Goal: Find specific page/section: Find specific page/section

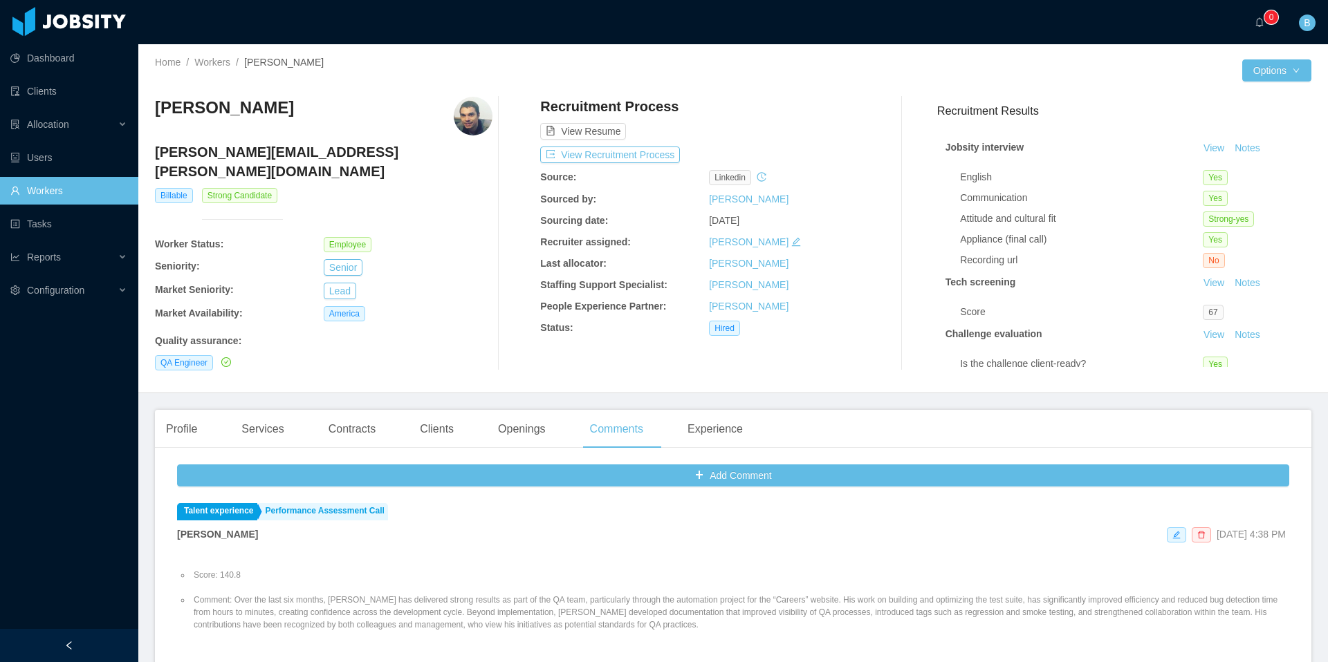
click at [45, 189] on link "Workers" at bounding box center [68, 191] width 117 height 28
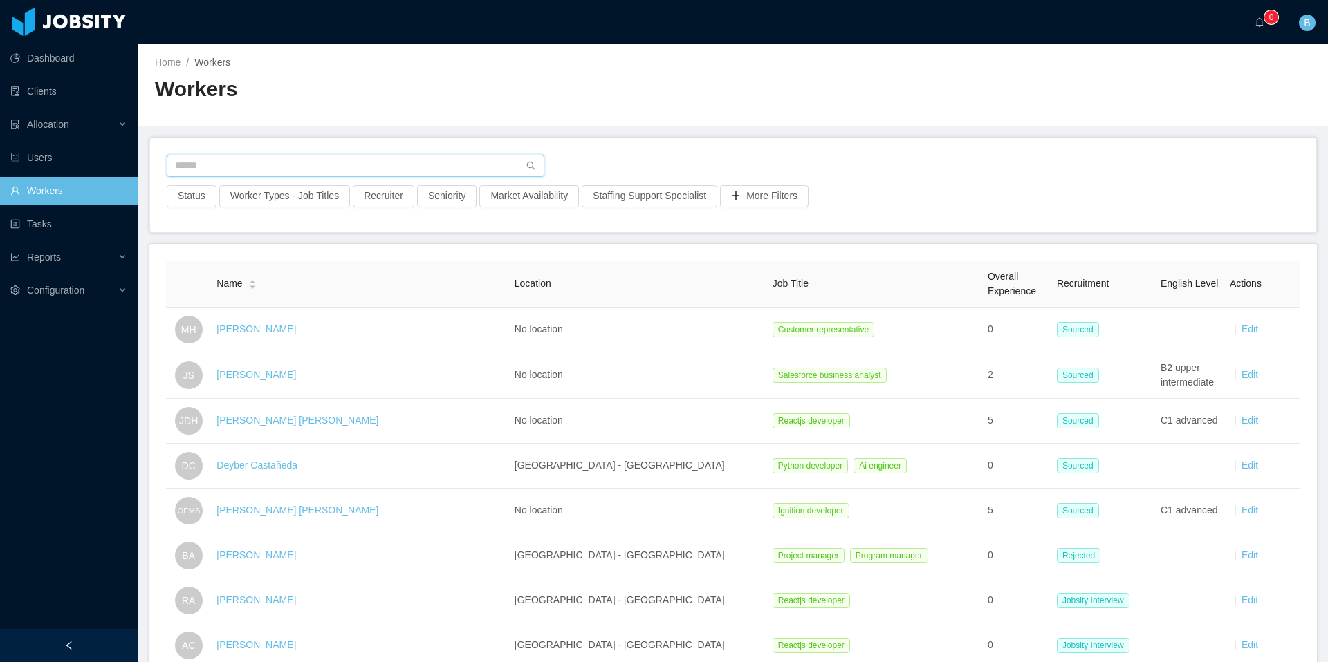
click at [302, 173] on input "text" at bounding box center [356, 166] width 378 height 22
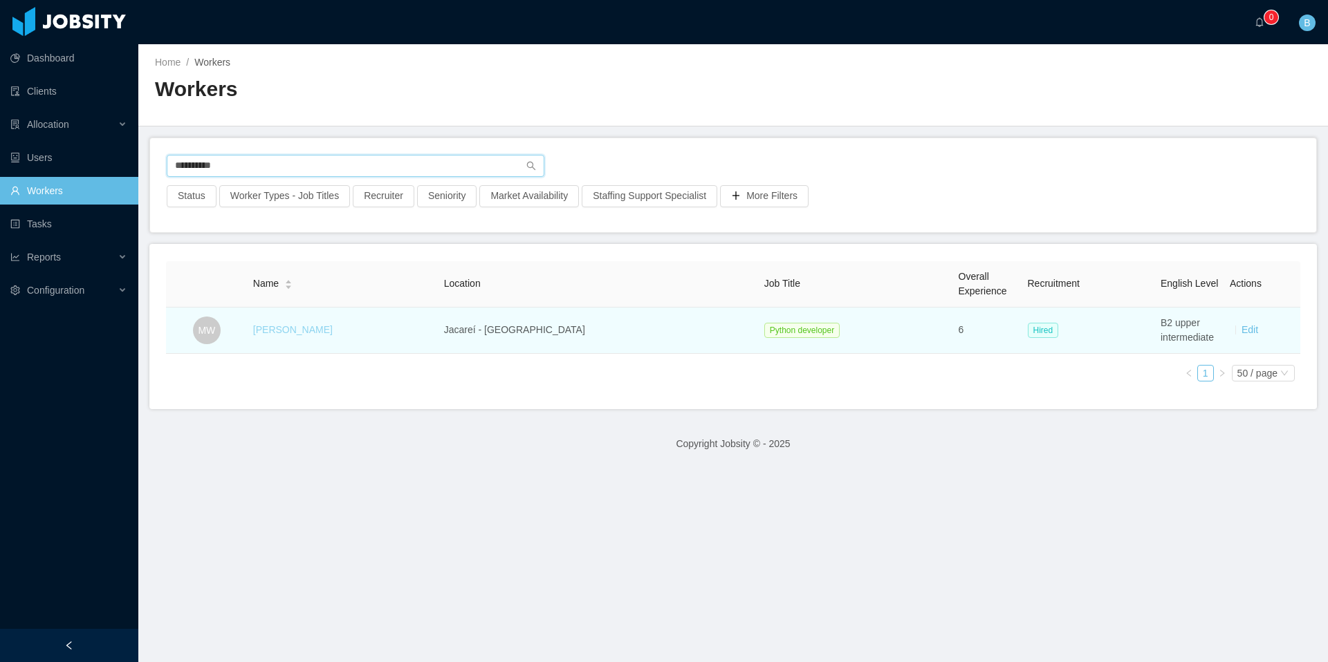
type input "**********"
click at [293, 333] on link "Mauro Wencelewski" at bounding box center [293, 329] width 80 height 11
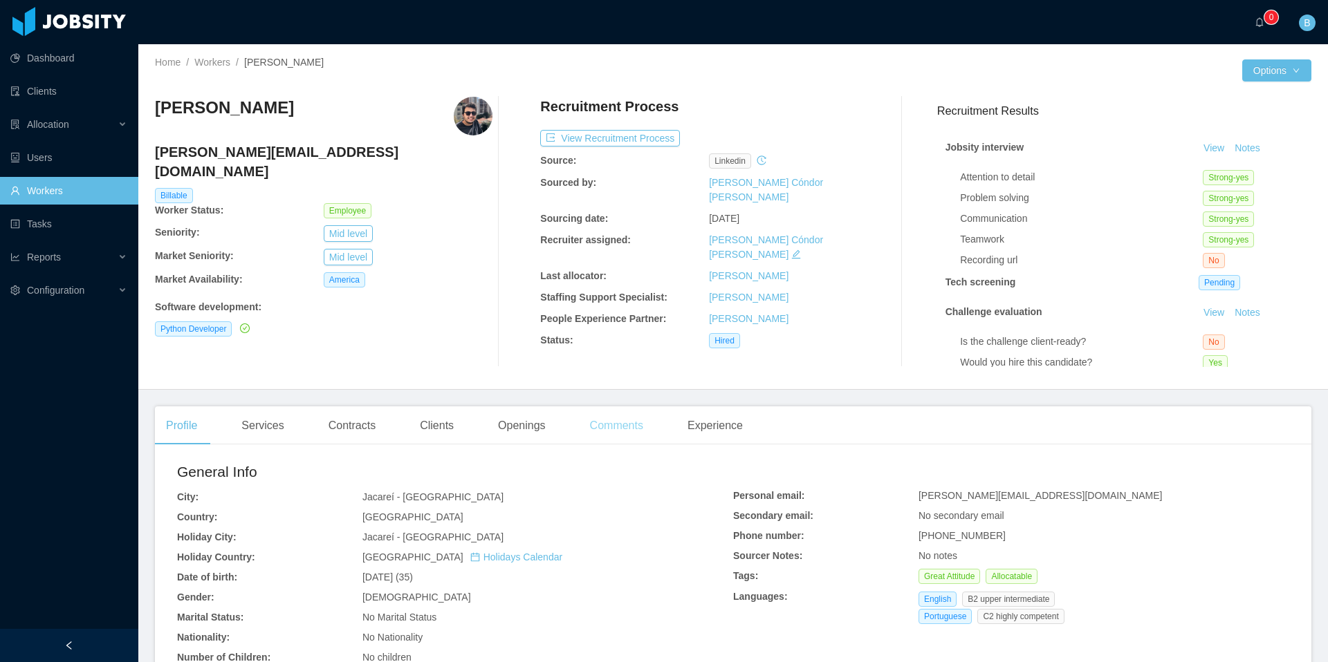
click at [620, 432] on div "Comments" at bounding box center [616, 426] width 75 height 39
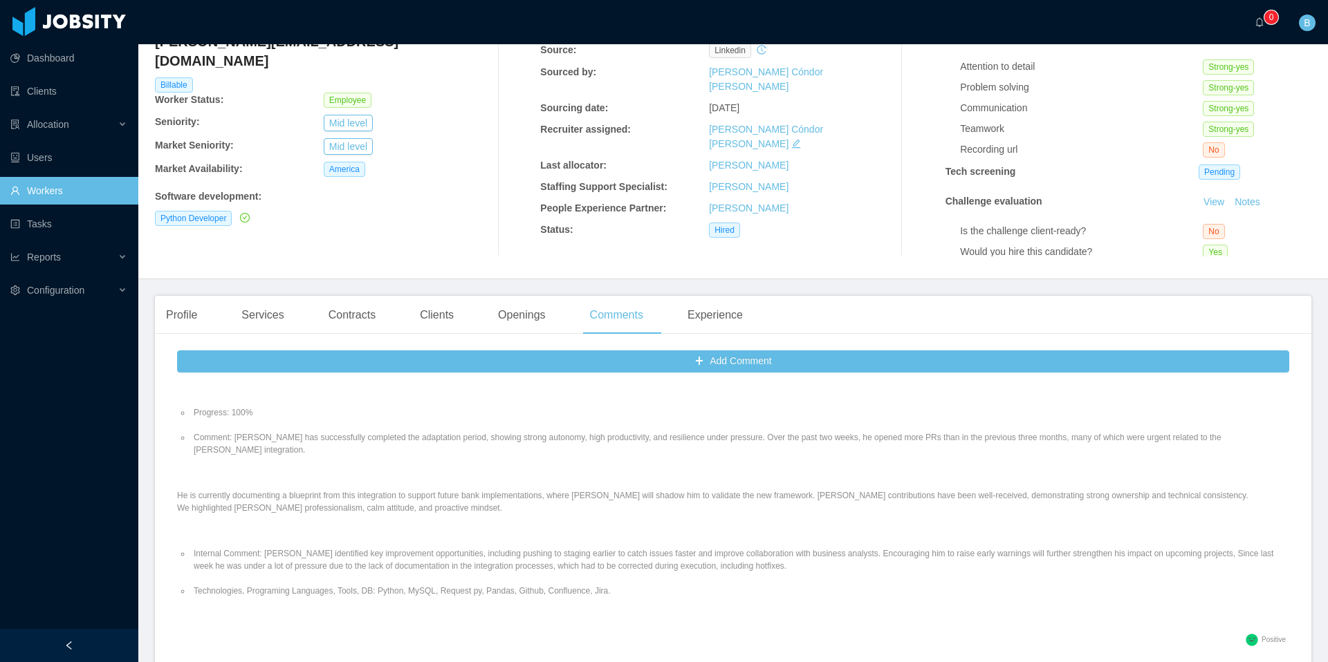
scroll to position [594, 0]
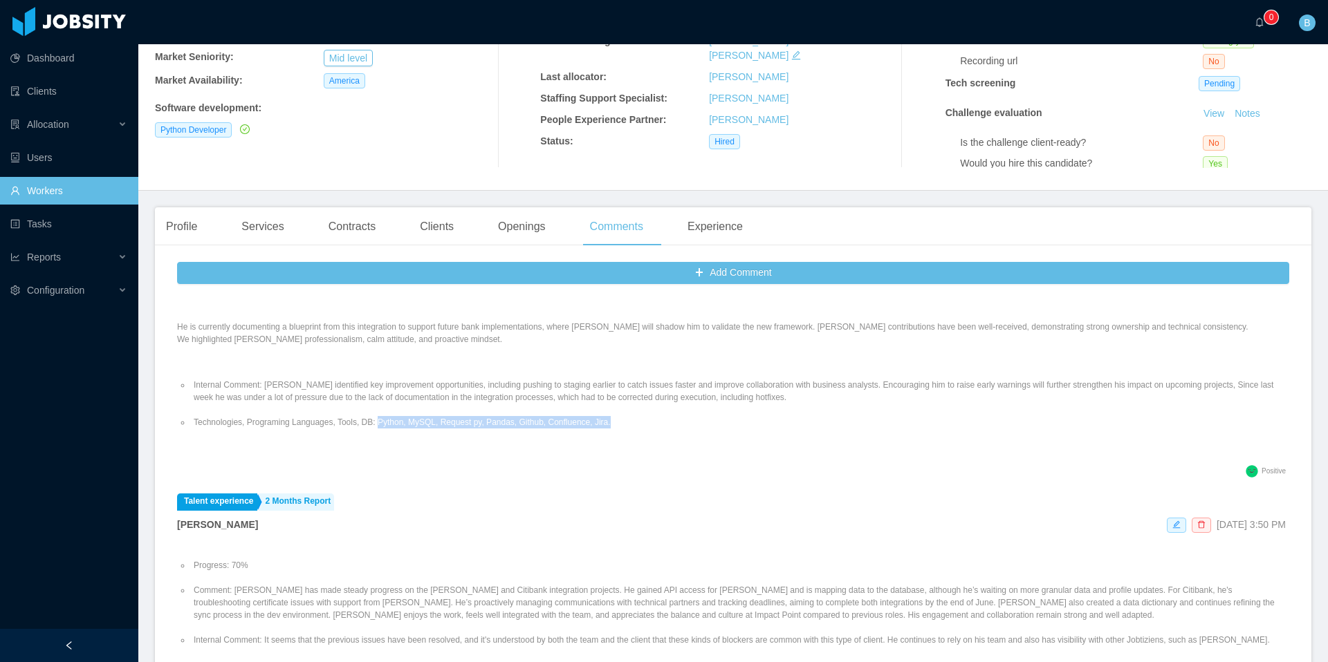
drag, startPoint x: 640, startPoint y: 420, endPoint x: 387, endPoint y: 423, distance: 253.1
click at [387, 423] on li "Technologies, Programing Languages, Tools, DB: Python, MySQL, Request py, Panda…" at bounding box center [740, 422] width 1098 height 12
copy li "Python, MySQL, Request py, Pandas, Github, Confluence, Jira."
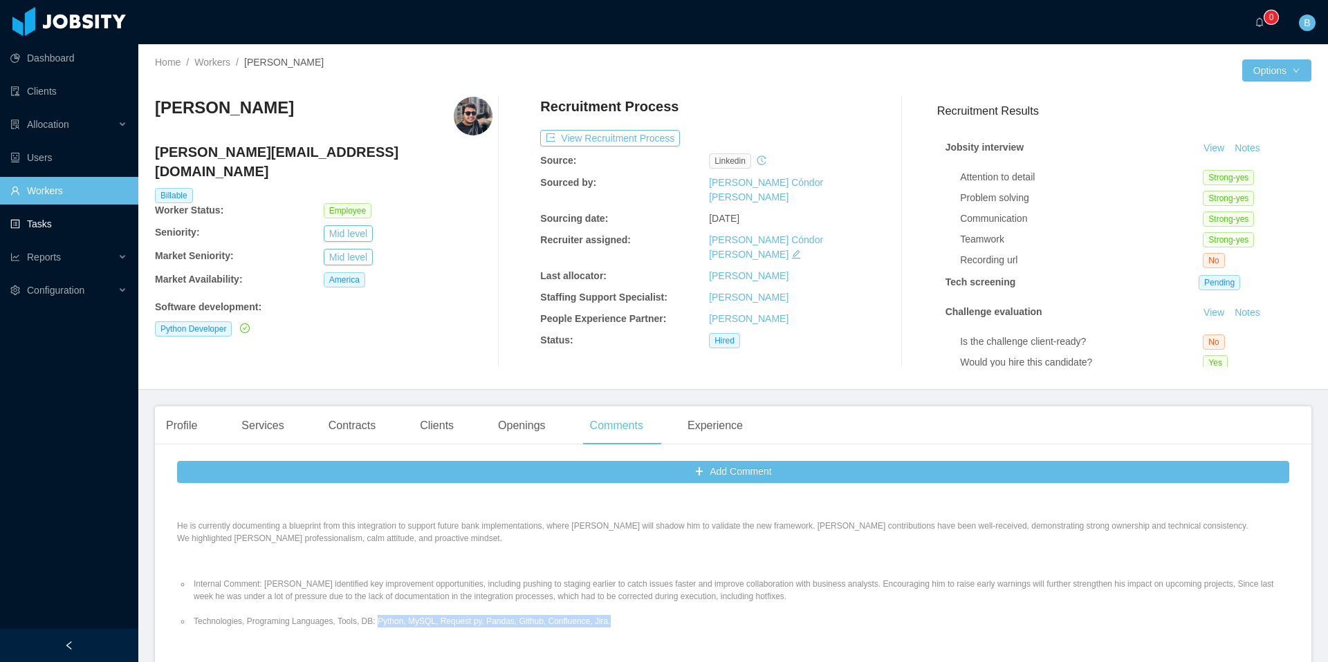
click at [55, 192] on link "Workers" at bounding box center [68, 191] width 117 height 28
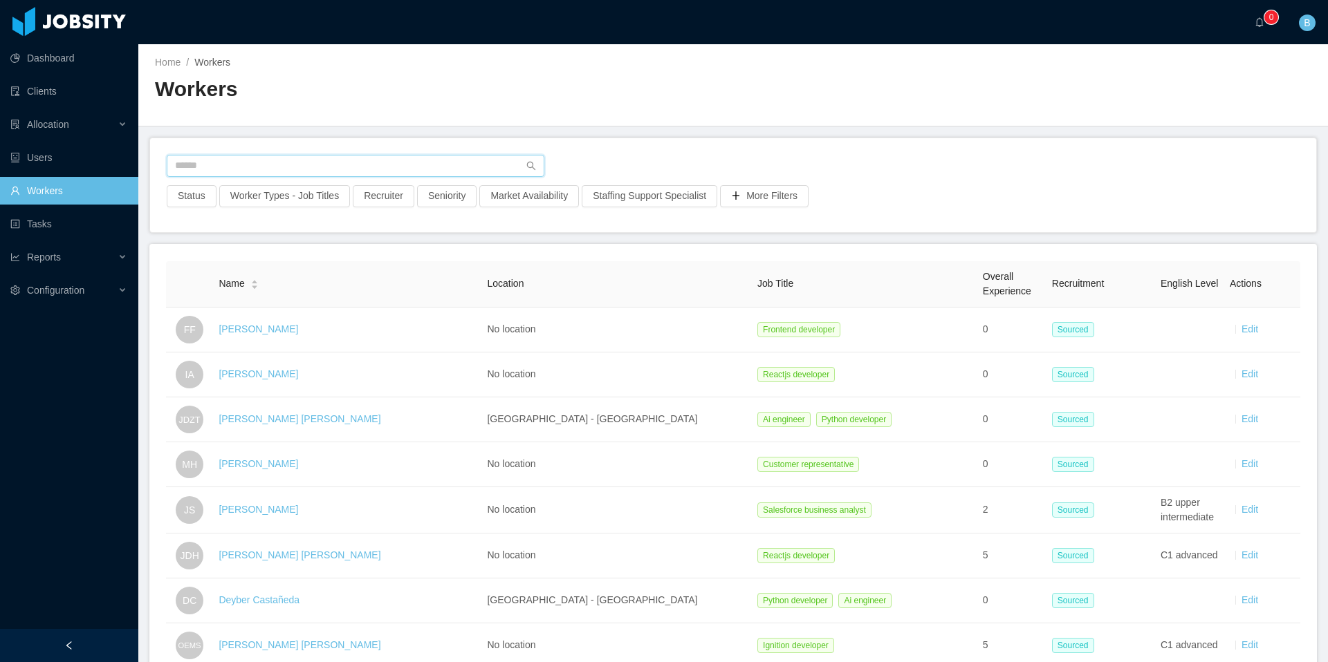
click at [260, 156] on input "text" at bounding box center [356, 166] width 378 height 22
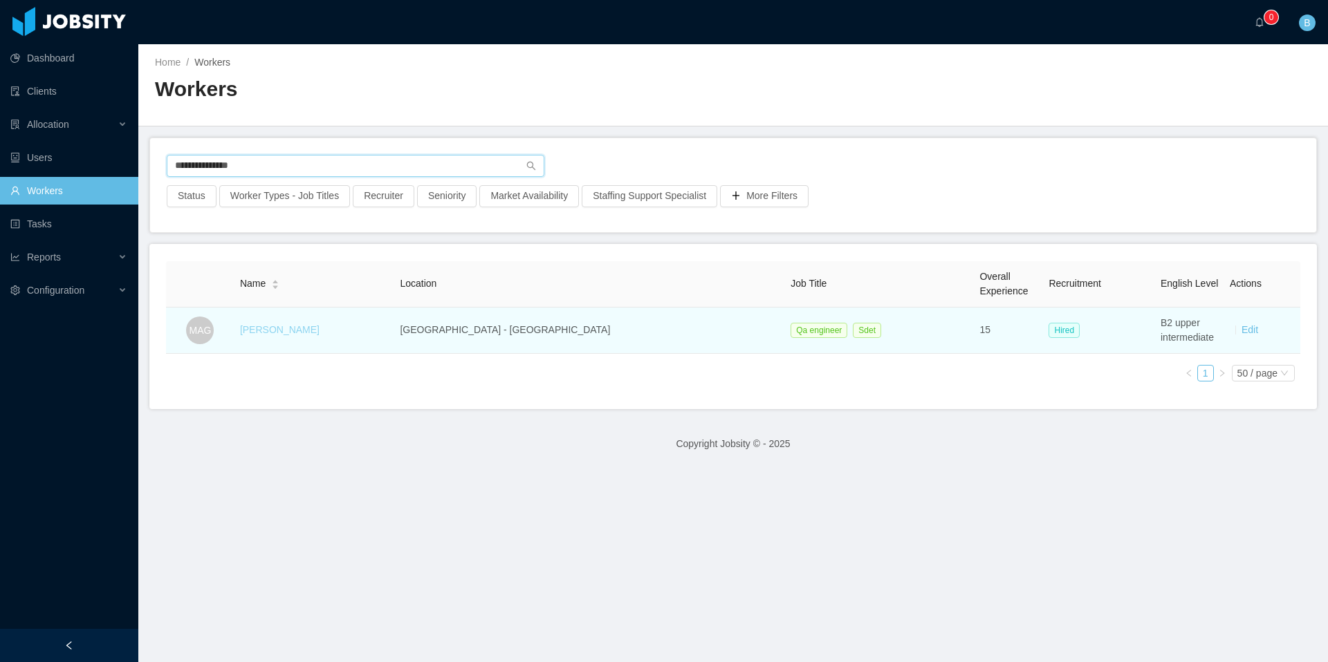
type input "**********"
click at [319, 329] on link "Mauricio Aviles Gutierrez" at bounding box center [280, 329] width 80 height 11
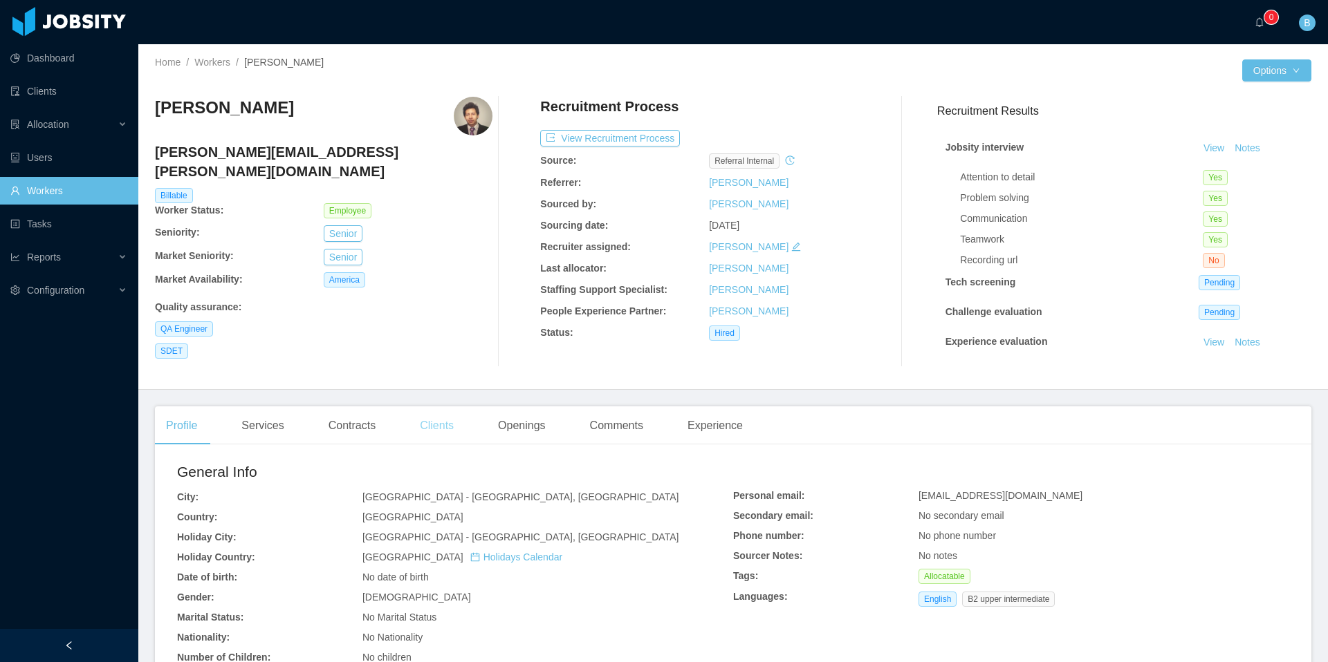
click at [452, 429] on div "Clients" at bounding box center [437, 426] width 56 height 39
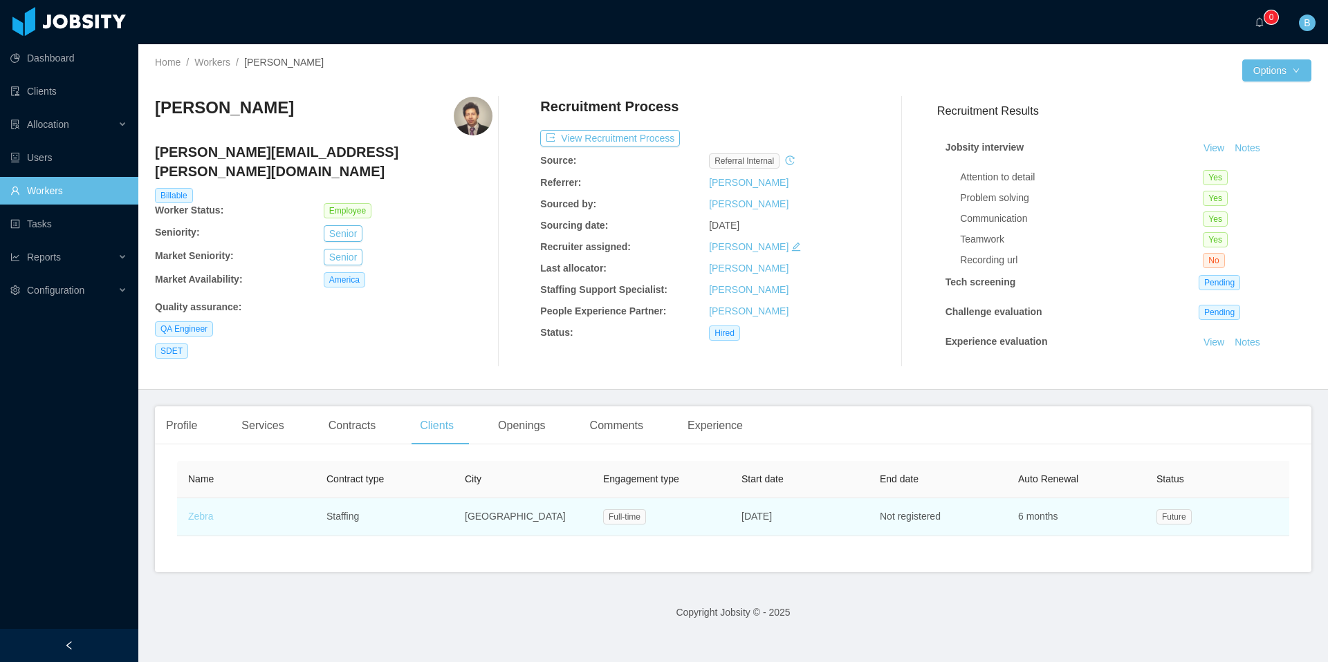
click at [201, 515] on link "Zebra" at bounding box center [201, 516] width 26 height 11
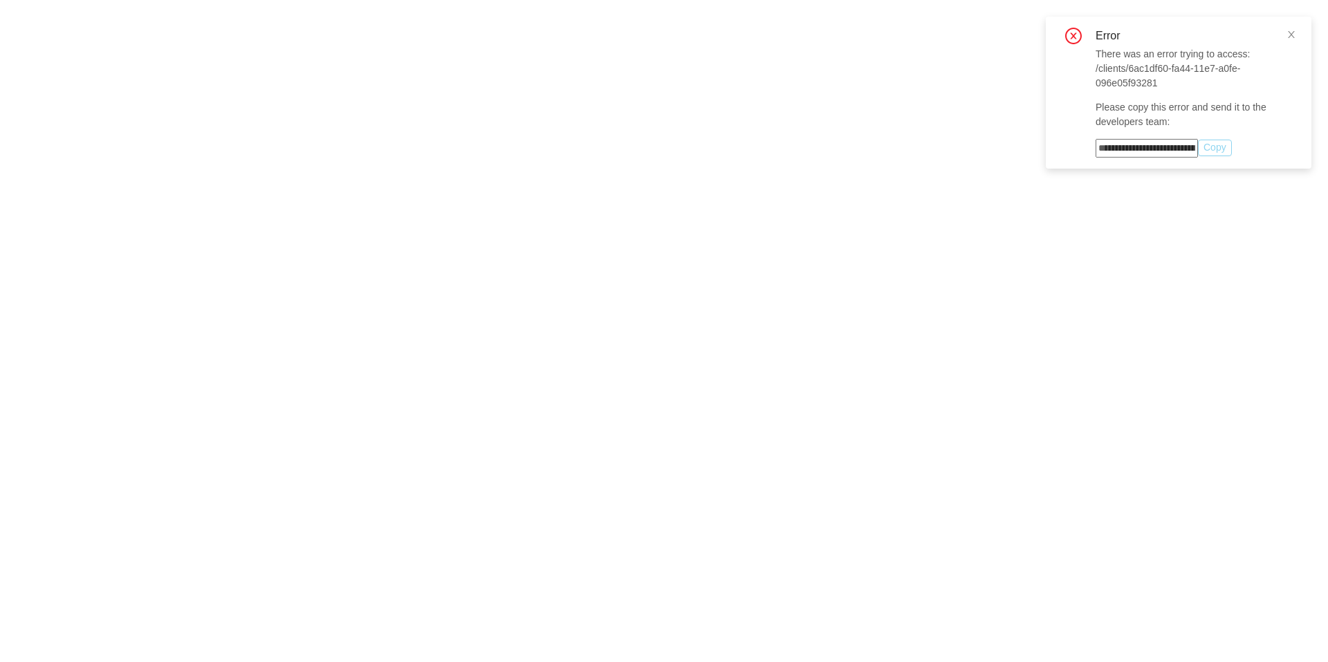
click at [1227, 147] on button "Copy" at bounding box center [1215, 148] width 34 height 17
